Goal: Manage account settings

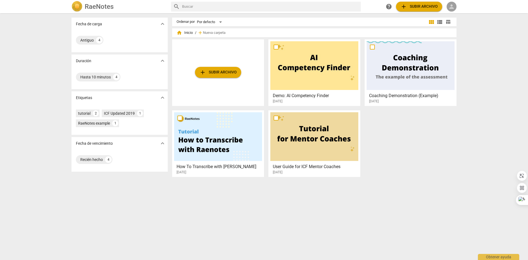
click at [452, 7] on span "person" at bounding box center [451, 6] width 7 height 7
click at [461, 15] on li "Iniciar sesión" at bounding box center [463, 13] width 34 height 13
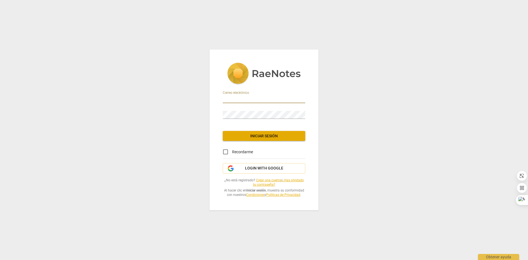
click at [256, 97] on input "email" at bounding box center [264, 99] width 82 height 8
type input "[EMAIL_ADDRESS][DOMAIN_NAME]"
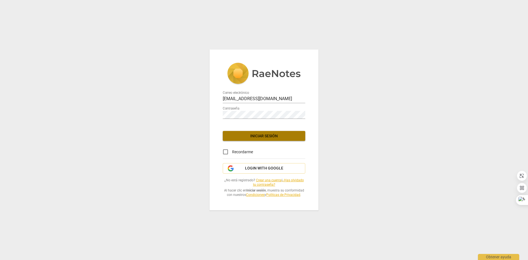
click at [265, 137] on span "Iniciar sesión" at bounding box center [264, 135] width 74 height 5
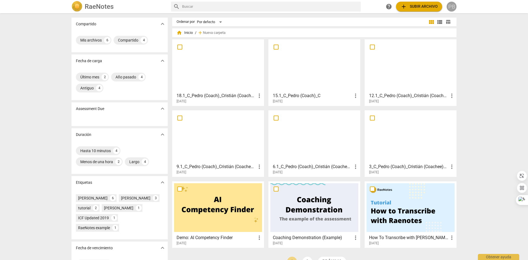
click at [454, 6] on div "PB" at bounding box center [451, 7] width 10 height 10
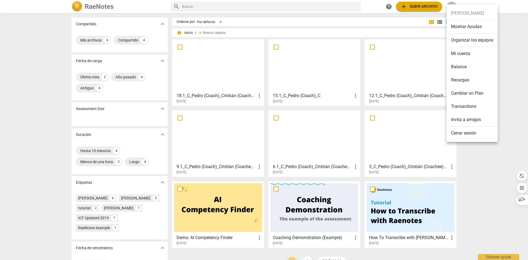
click at [463, 53] on li "Mi cuenta" at bounding box center [471, 53] width 51 height 13
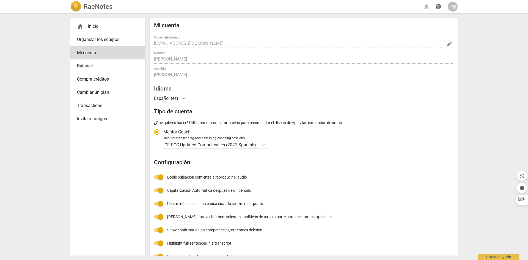
radio input "false"
click at [91, 95] on span "Cambiar un plan" at bounding box center [105, 92] width 57 height 7
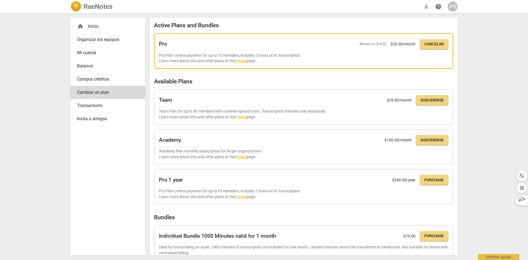
click at [434, 45] on span "Cancelar" at bounding box center [434, 44] width 20 height 5
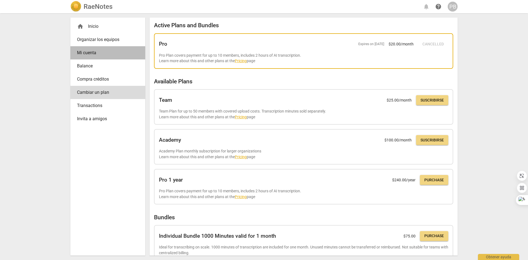
click at [95, 54] on span "Mi cuenta" at bounding box center [105, 52] width 57 height 7
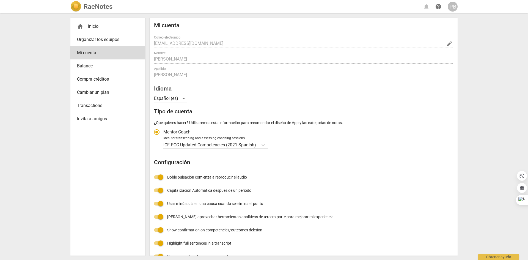
radio input "false"
click at [97, 69] on span "Balance" at bounding box center [105, 66] width 57 height 7
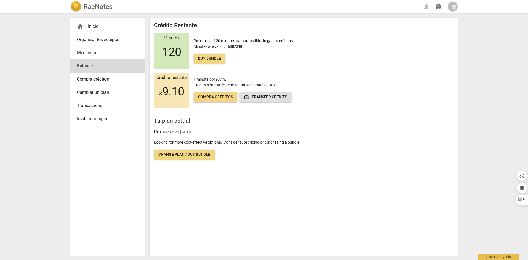
click at [96, 26] on div "home Inicio" at bounding box center [105, 26] width 57 height 7
